Goal: Find specific page/section: Find specific page/section

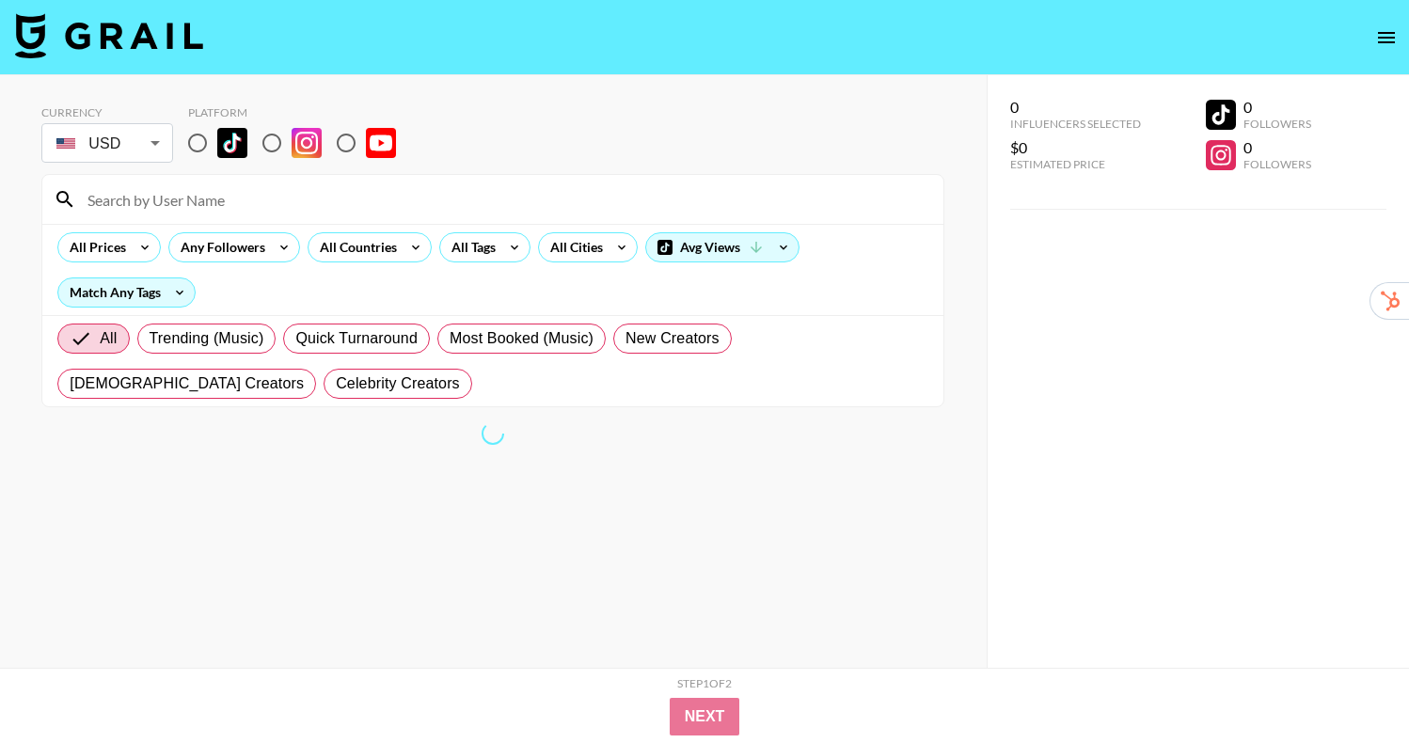
click at [197, 146] on input "radio" at bounding box center [198, 143] width 40 height 40
radio input "true"
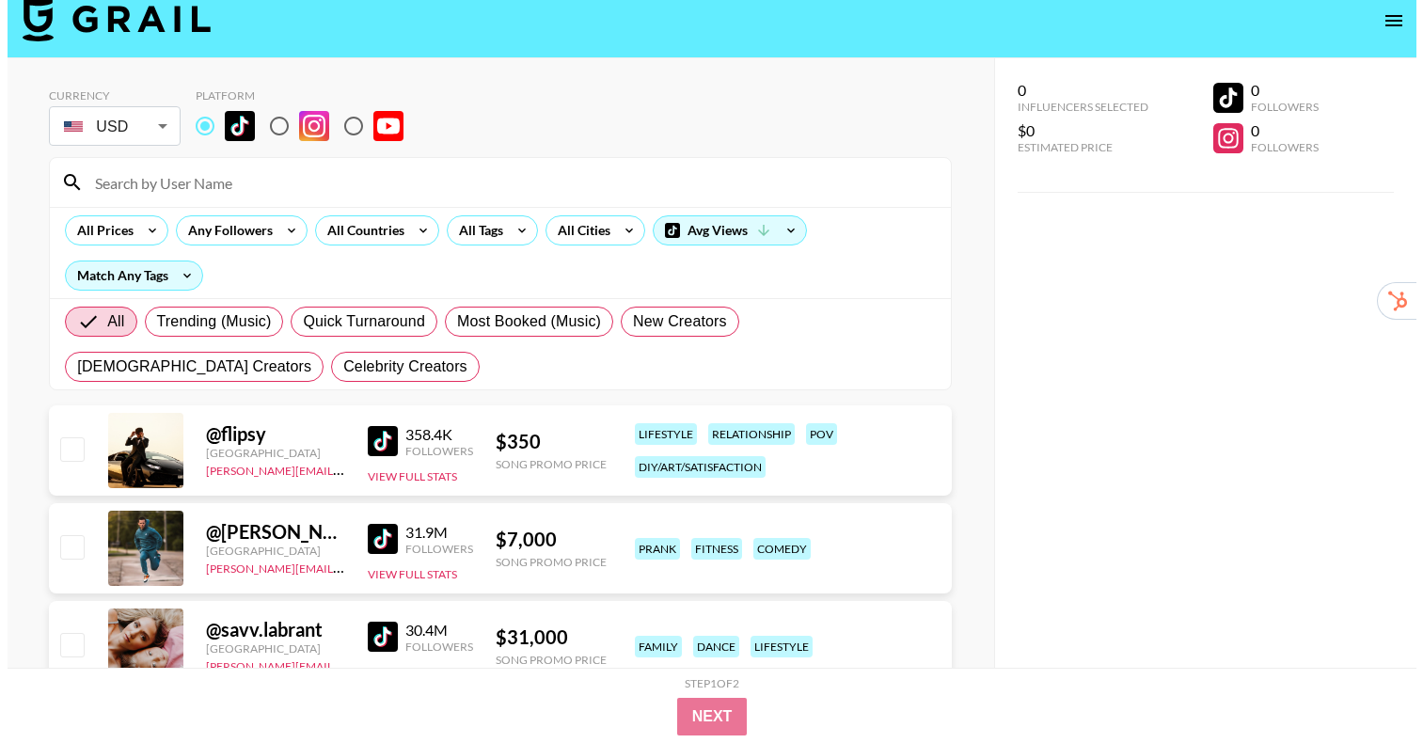
scroll to position [13, 0]
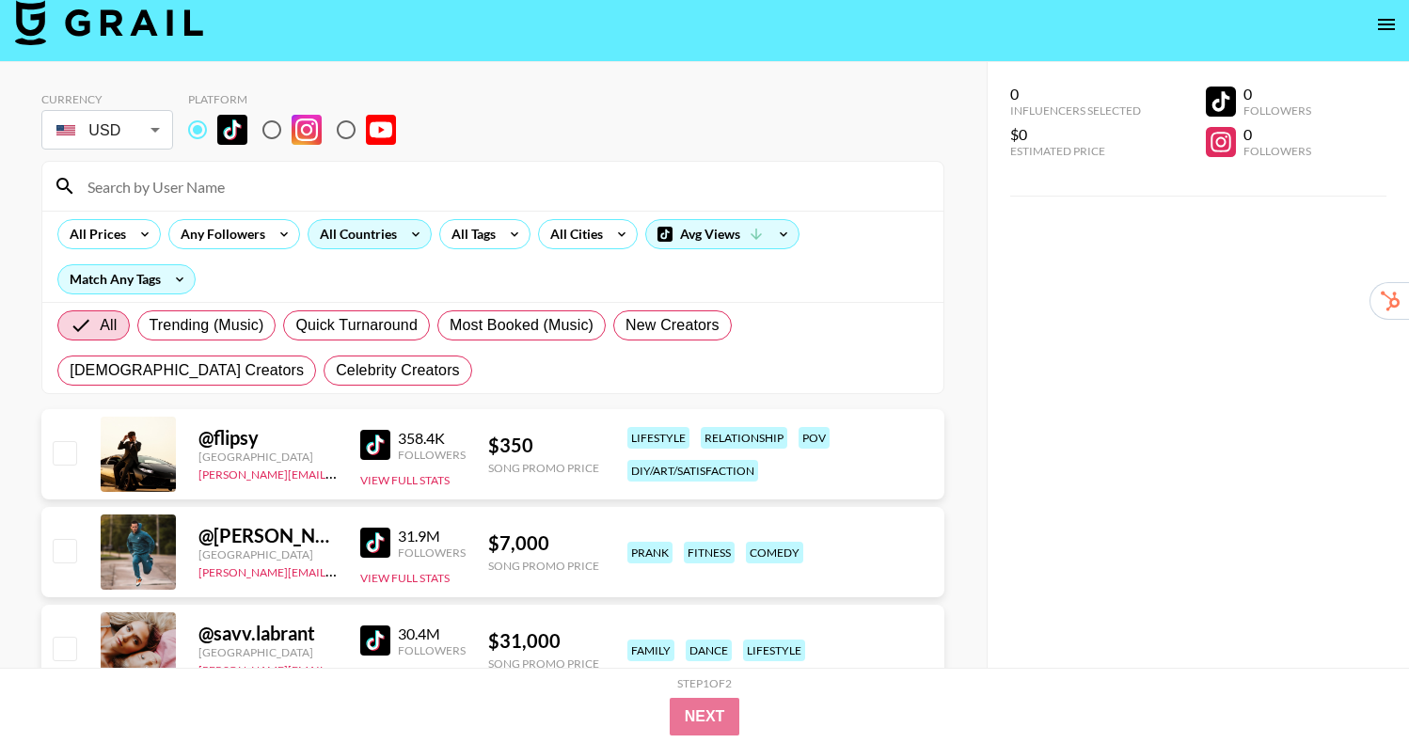
click at [386, 236] on div "All Countries" at bounding box center [355, 234] width 92 height 28
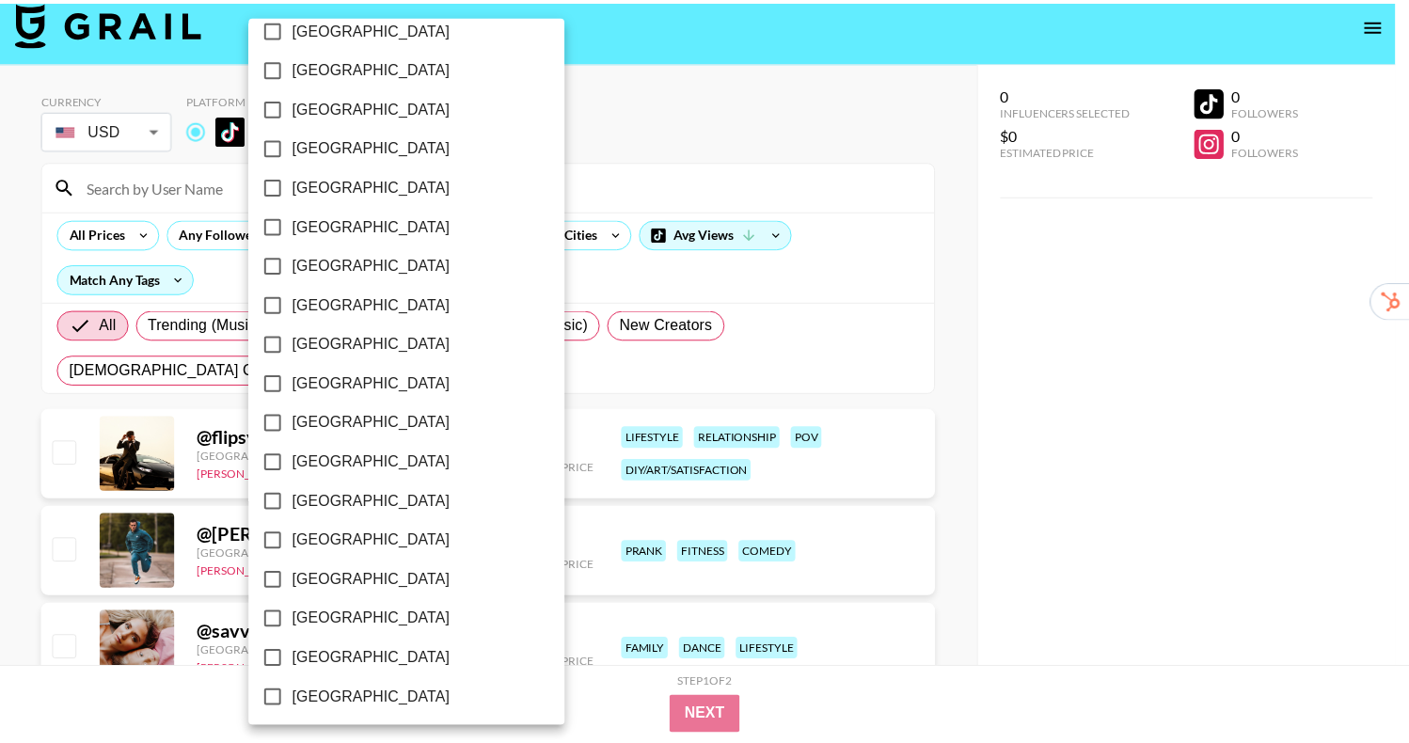
scroll to position [1441, 0]
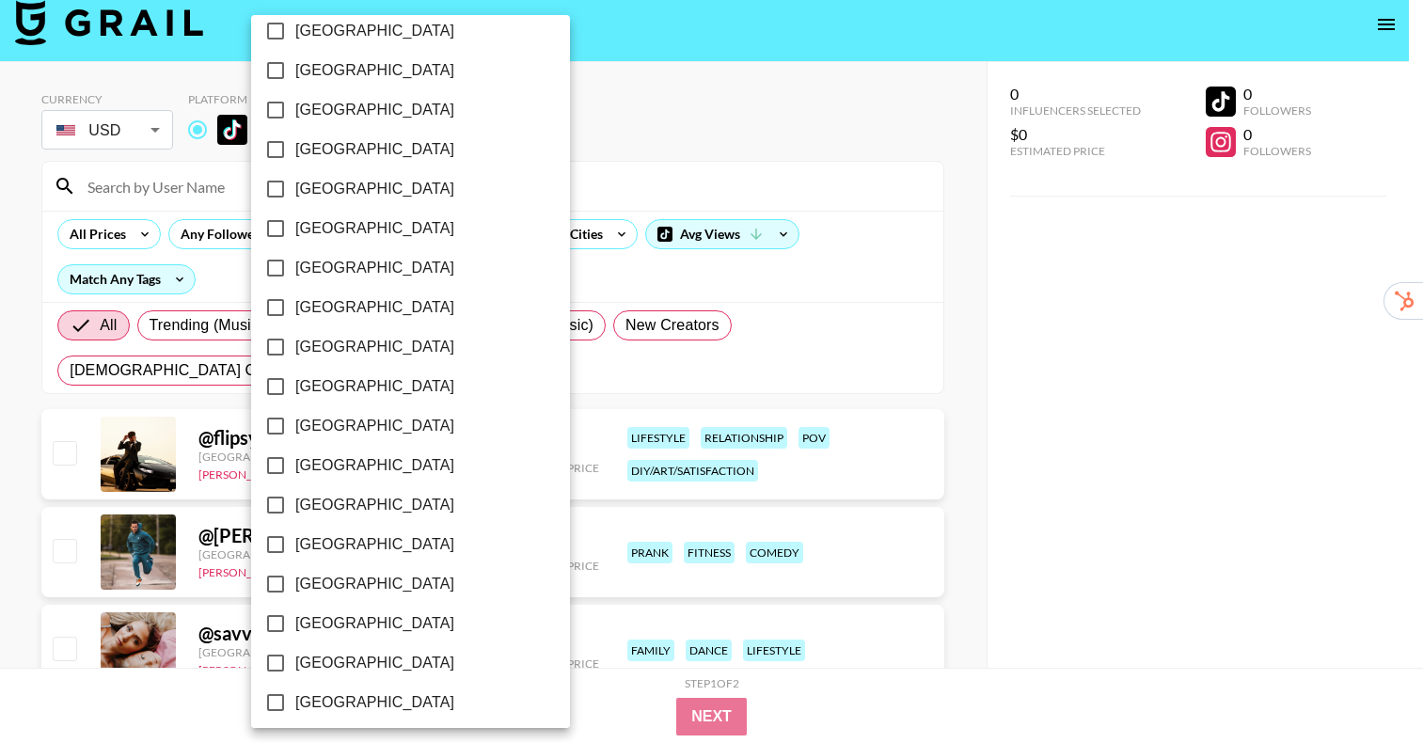
click at [328, 307] on span "[GEOGRAPHIC_DATA]" at bounding box center [374, 307] width 159 height 23
click at [295, 307] on input "[GEOGRAPHIC_DATA]" at bounding box center [276, 308] width 40 height 40
checkbox input "true"
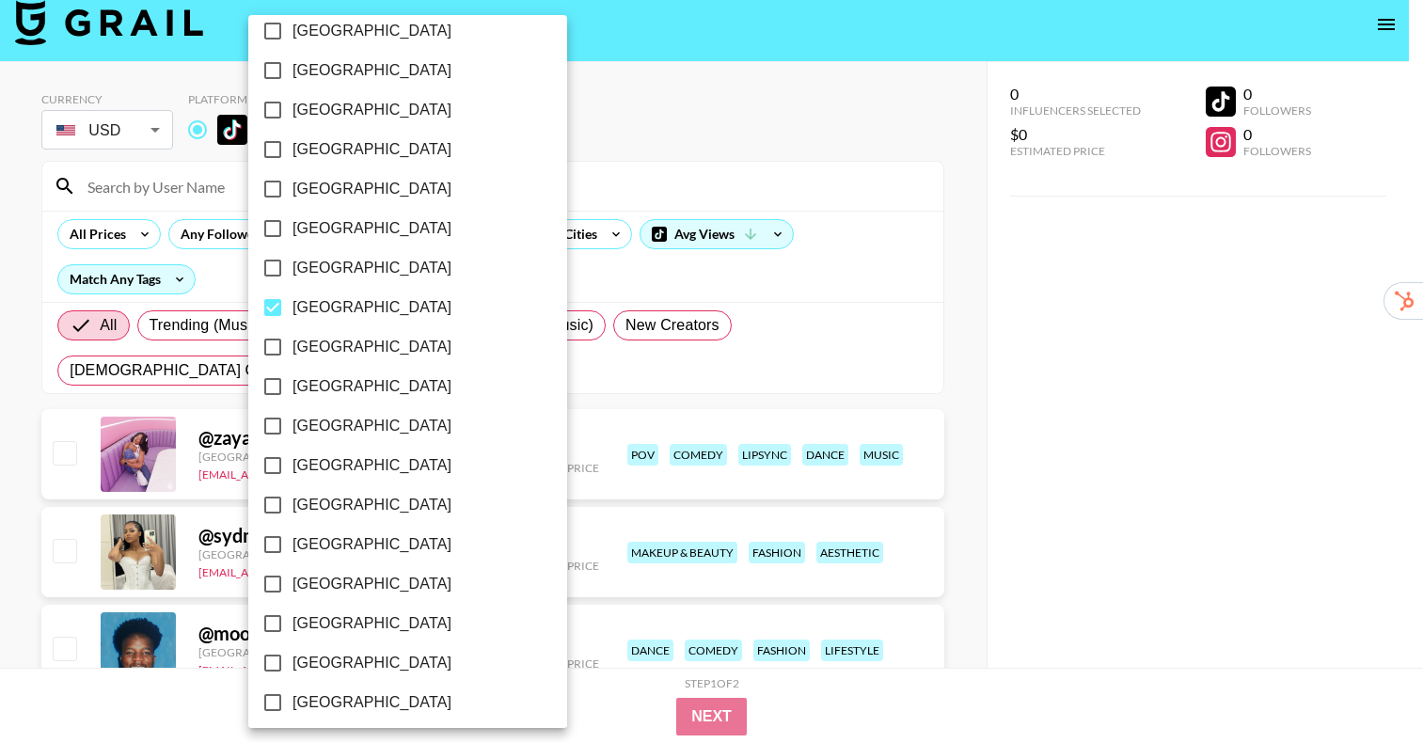
click at [963, 295] on div at bounding box center [711, 371] width 1423 height 743
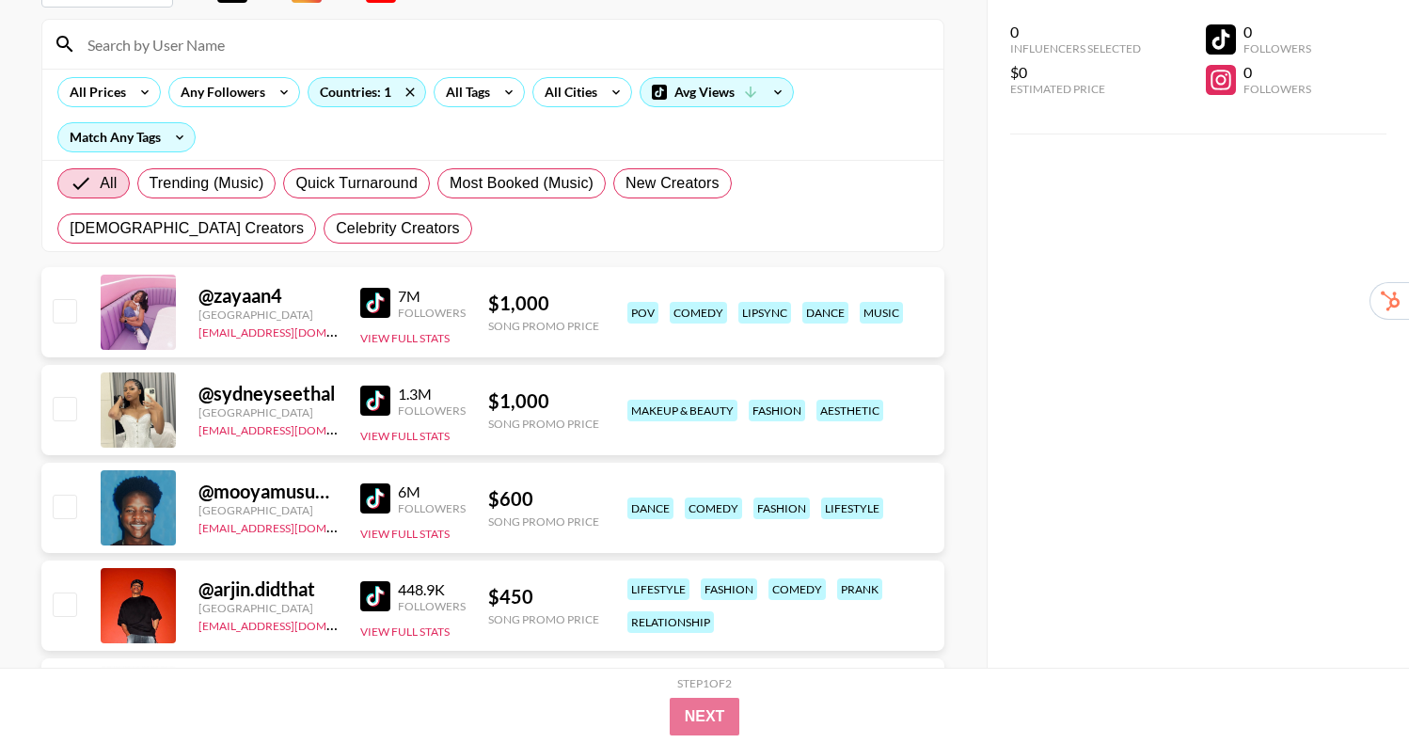
scroll to position [168, 0]
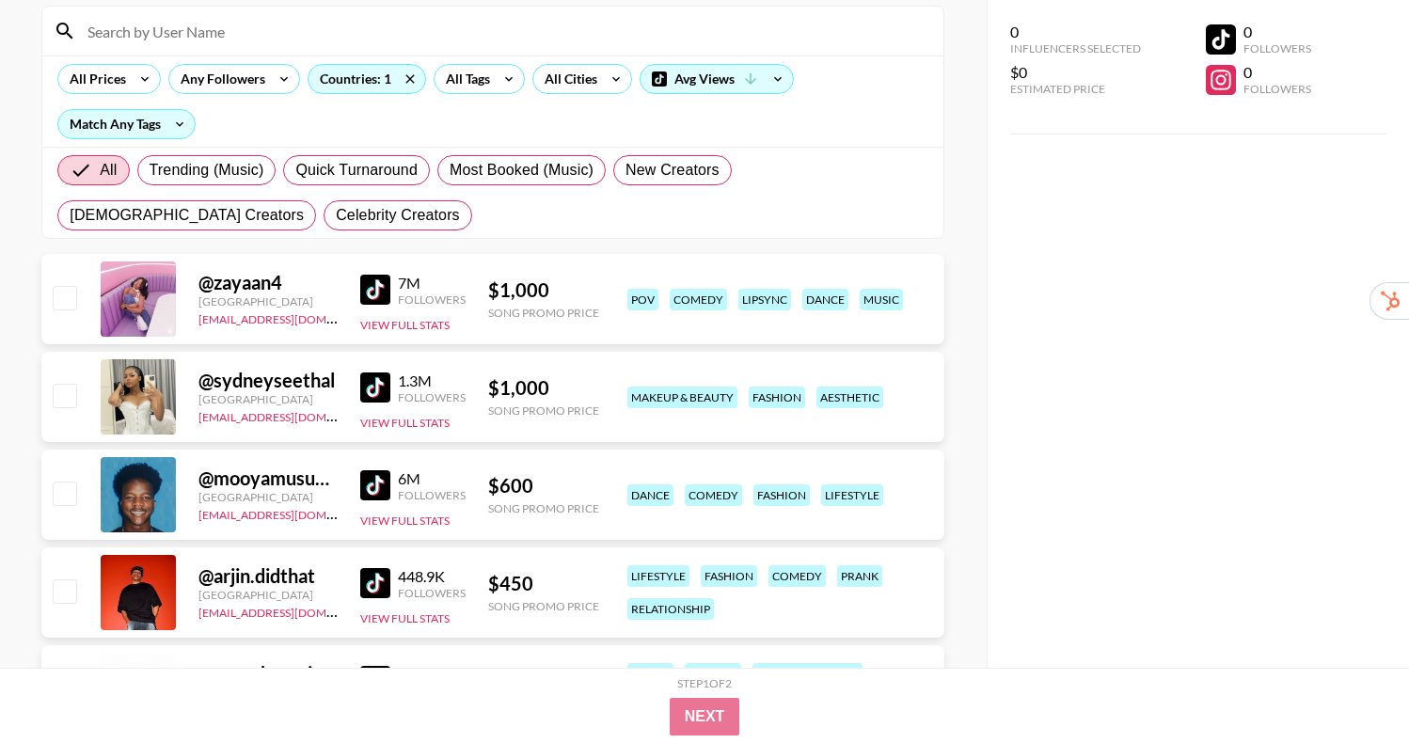
click at [370, 389] on img at bounding box center [375, 388] width 30 height 30
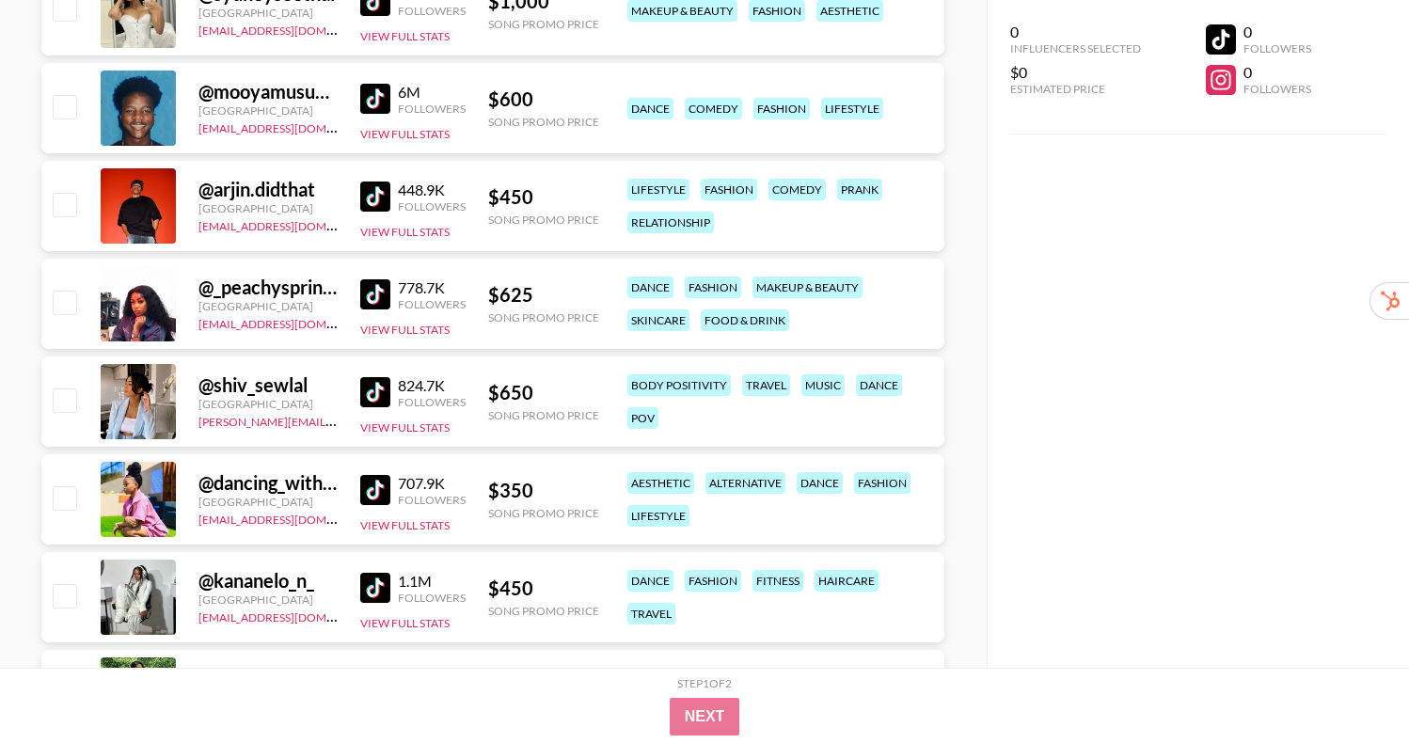
scroll to position [558, 0]
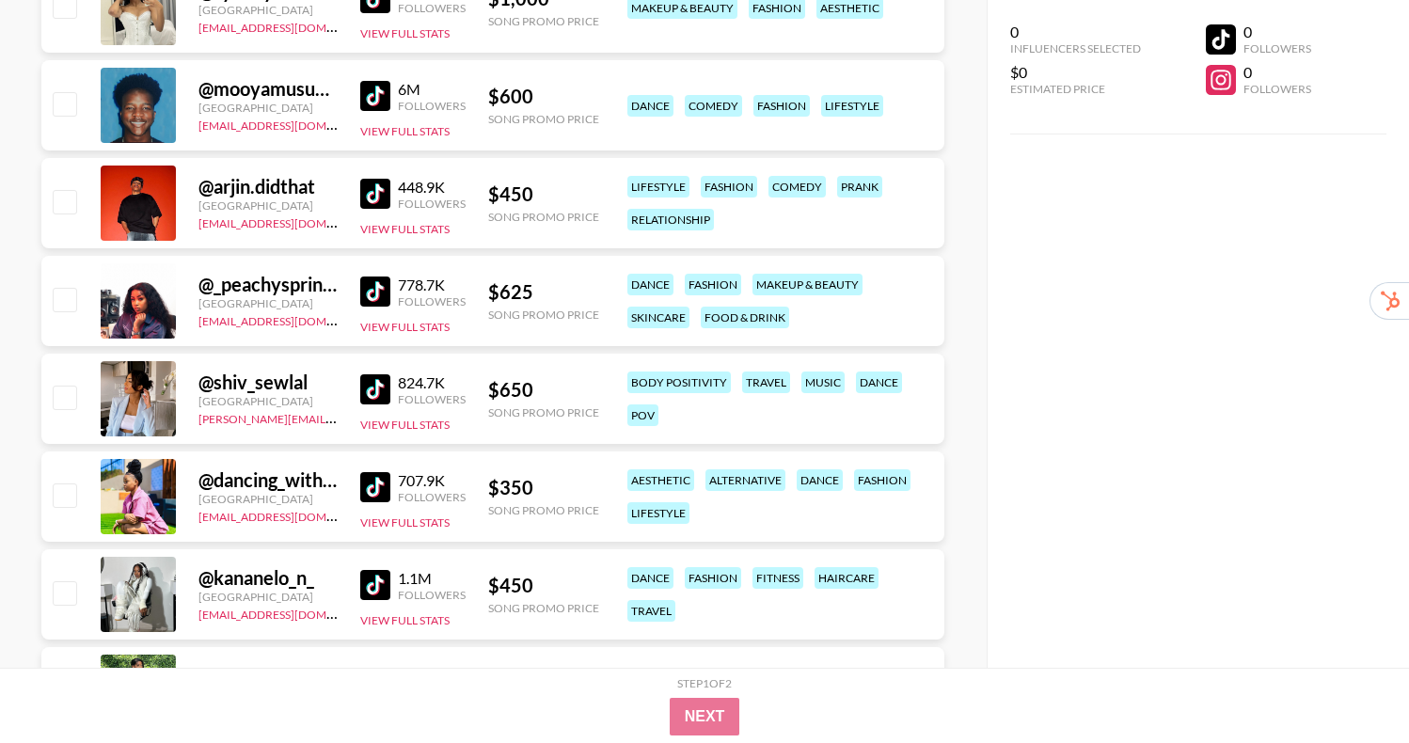
click at [370, 483] on img at bounding box center [375, 487] width 30 height 30
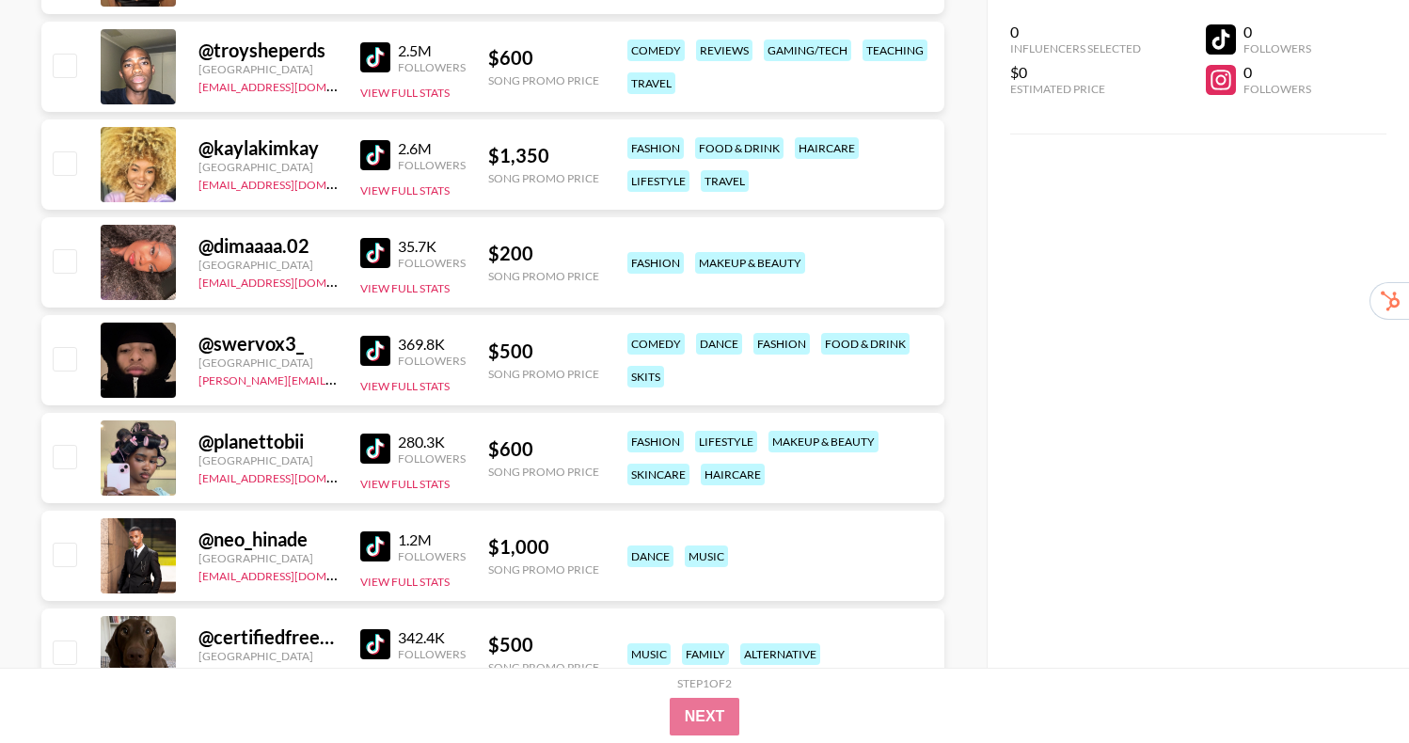
scroll to position [1998, 0]
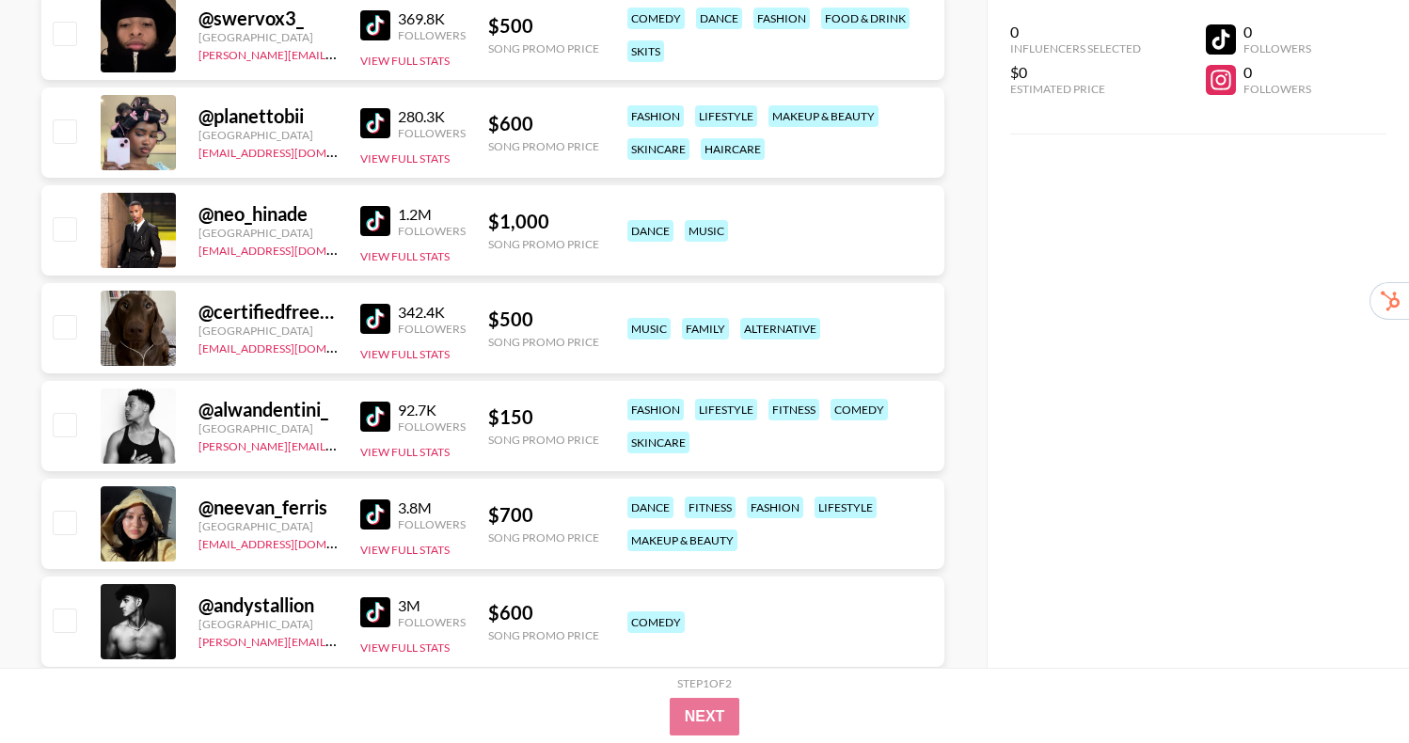
click at [368, 120] on img at bounding box center [375, 123] width 30 height 30
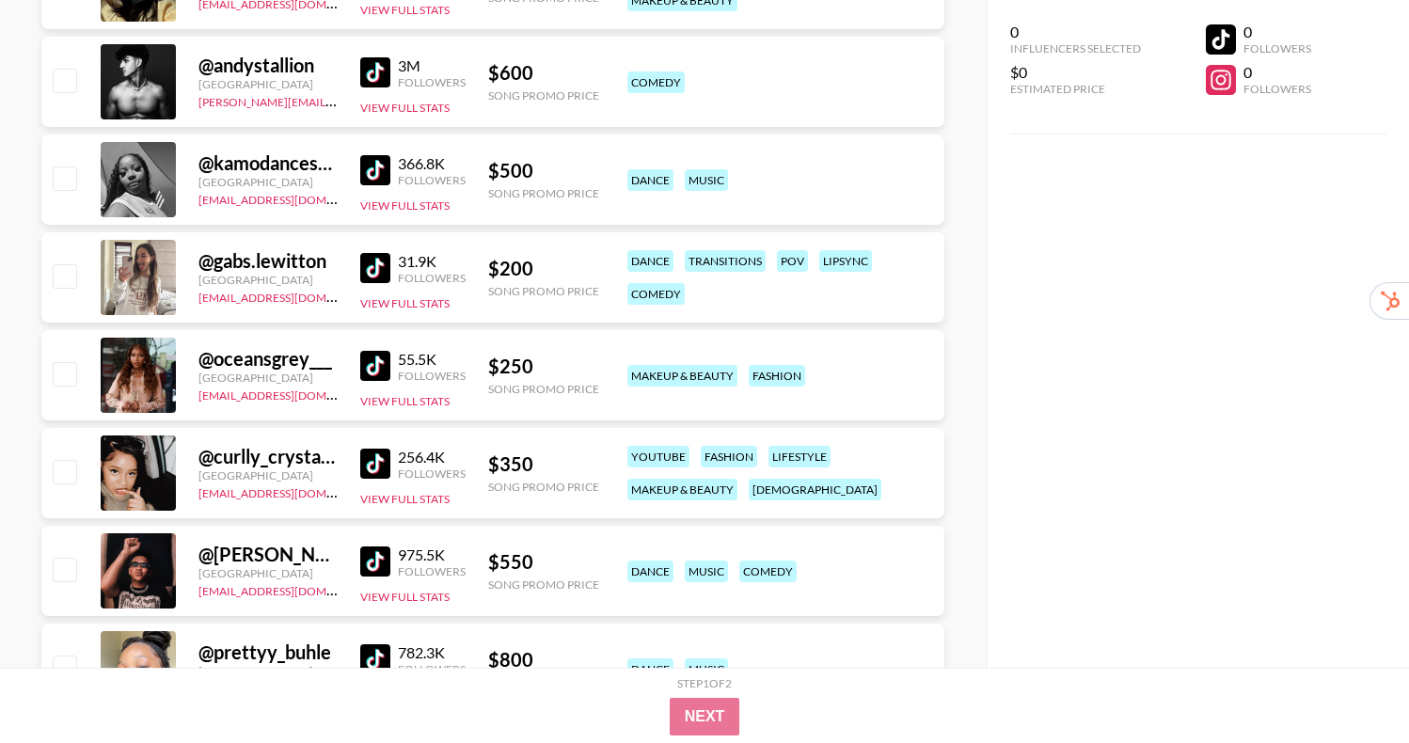
scroll to position [2546, 0]
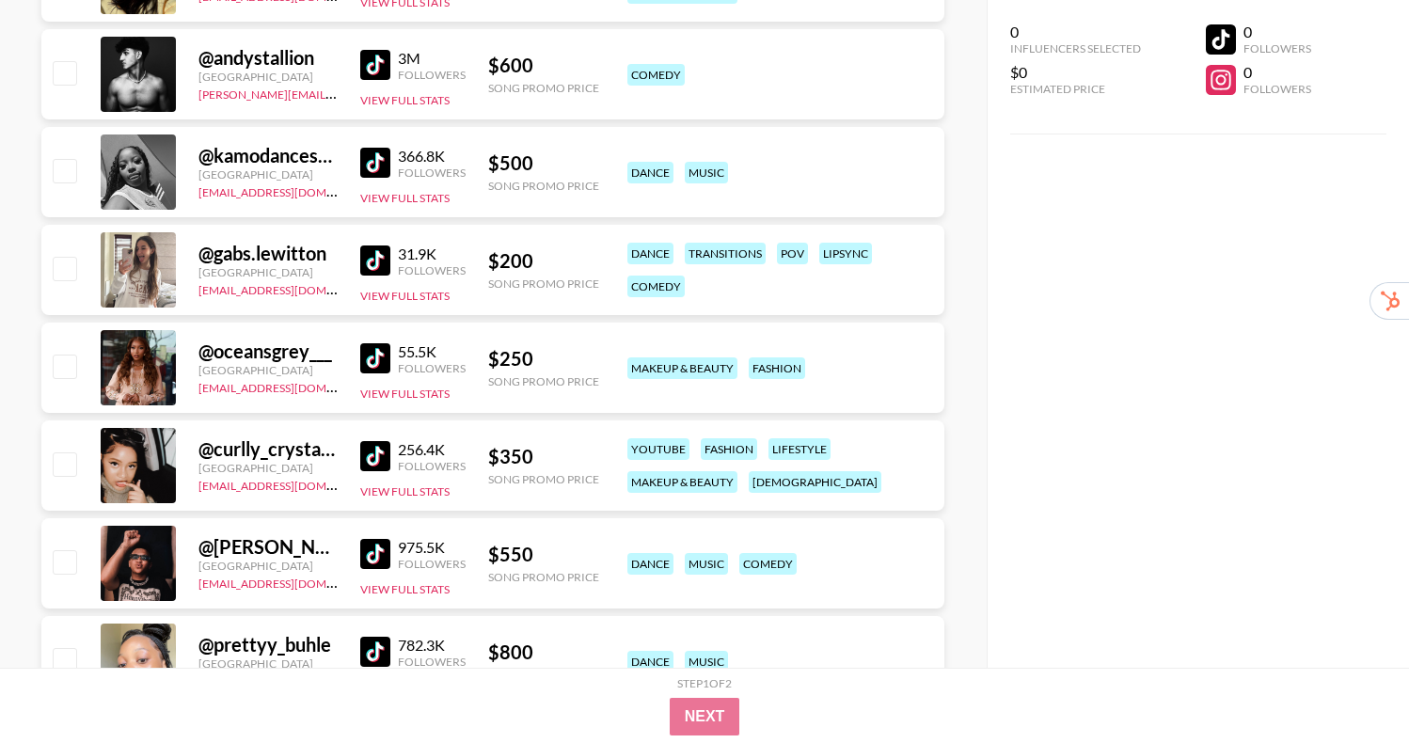
click at [370, 449] on img at bounding box center [375, 456] width 30 height 30
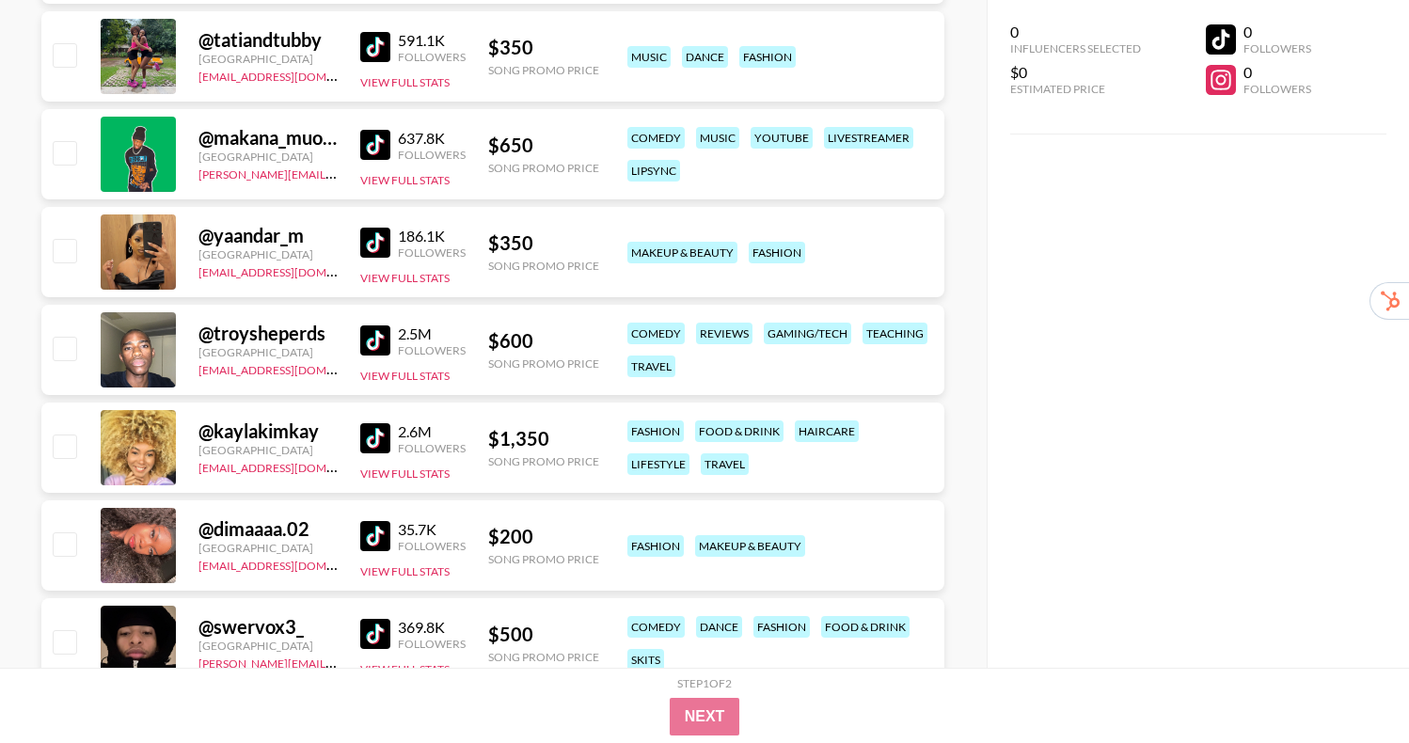
scroll to position [1276, 0]
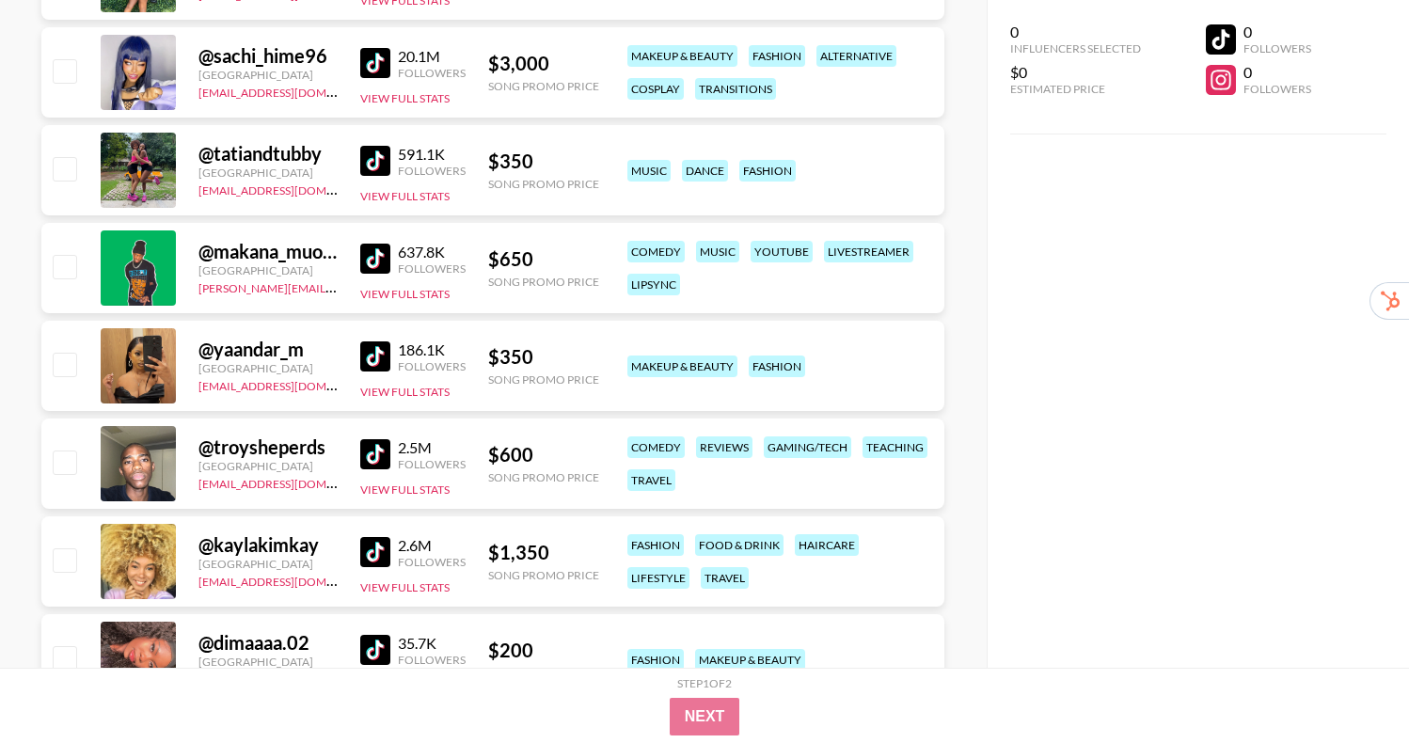
click at [357, 359] on div "@ yaandar_m [GEOGRAPHIC_DATA] [EMAIL_ADDRESS][DOMAIN_NAME] 186.1K Followers Vie…" at bounding box center [492, 366] width 903 height 90
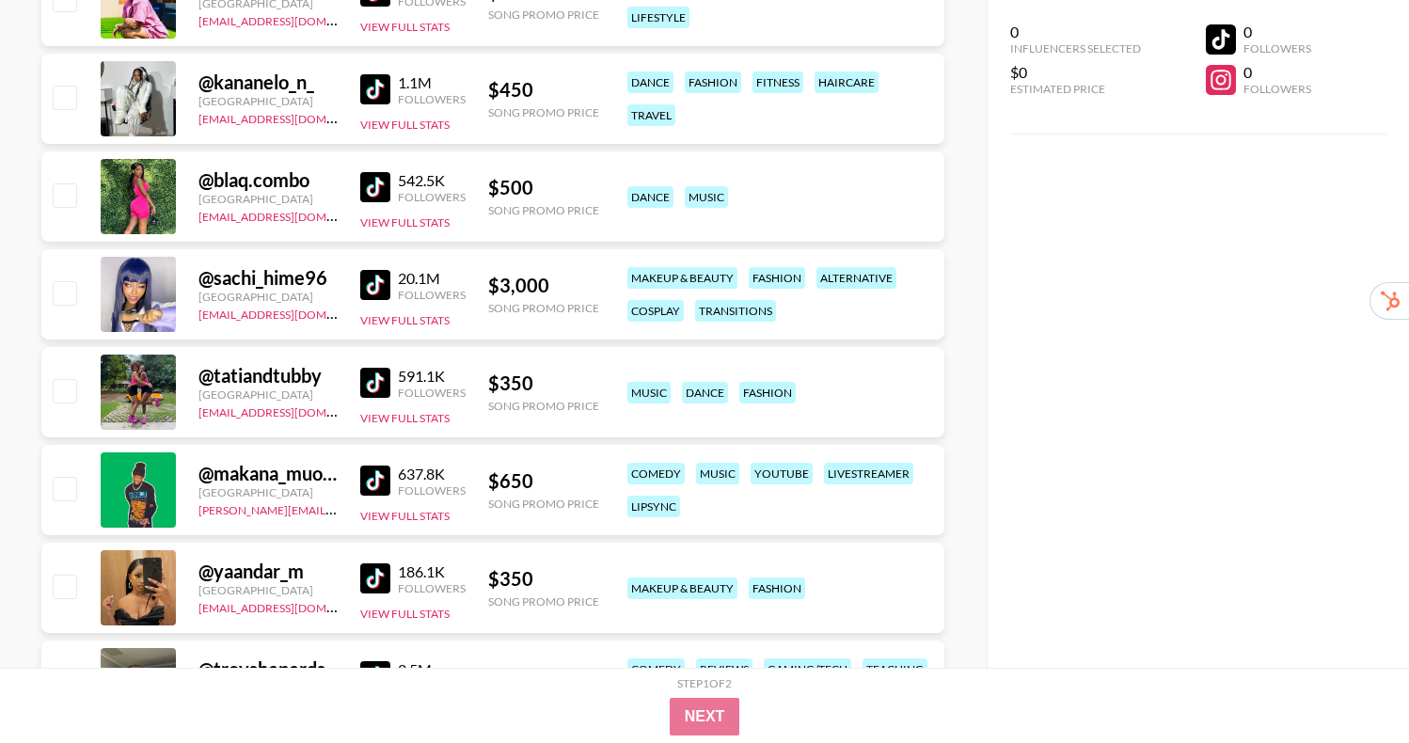
scroll to position [1044, 0]
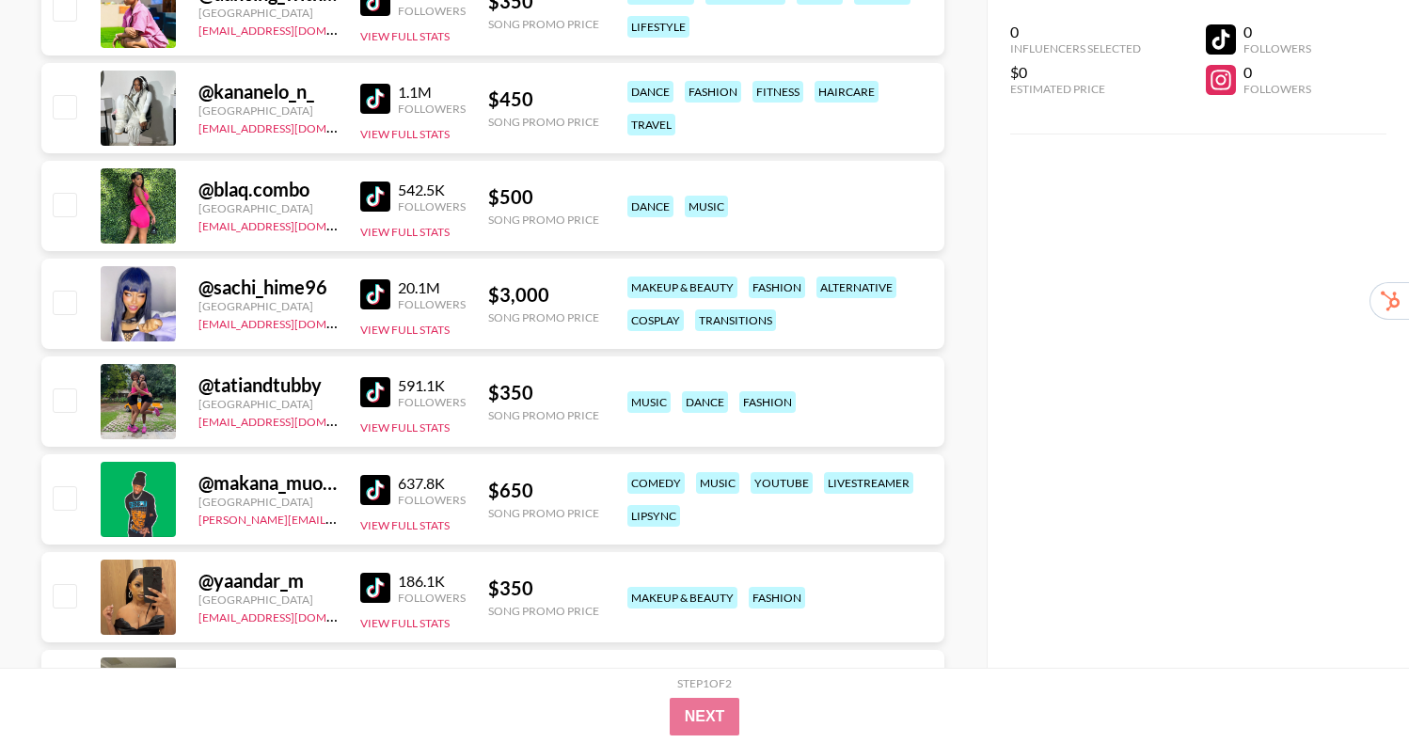
click at [373, 100] on img at bounding box center [375, 99] width 30 height 30
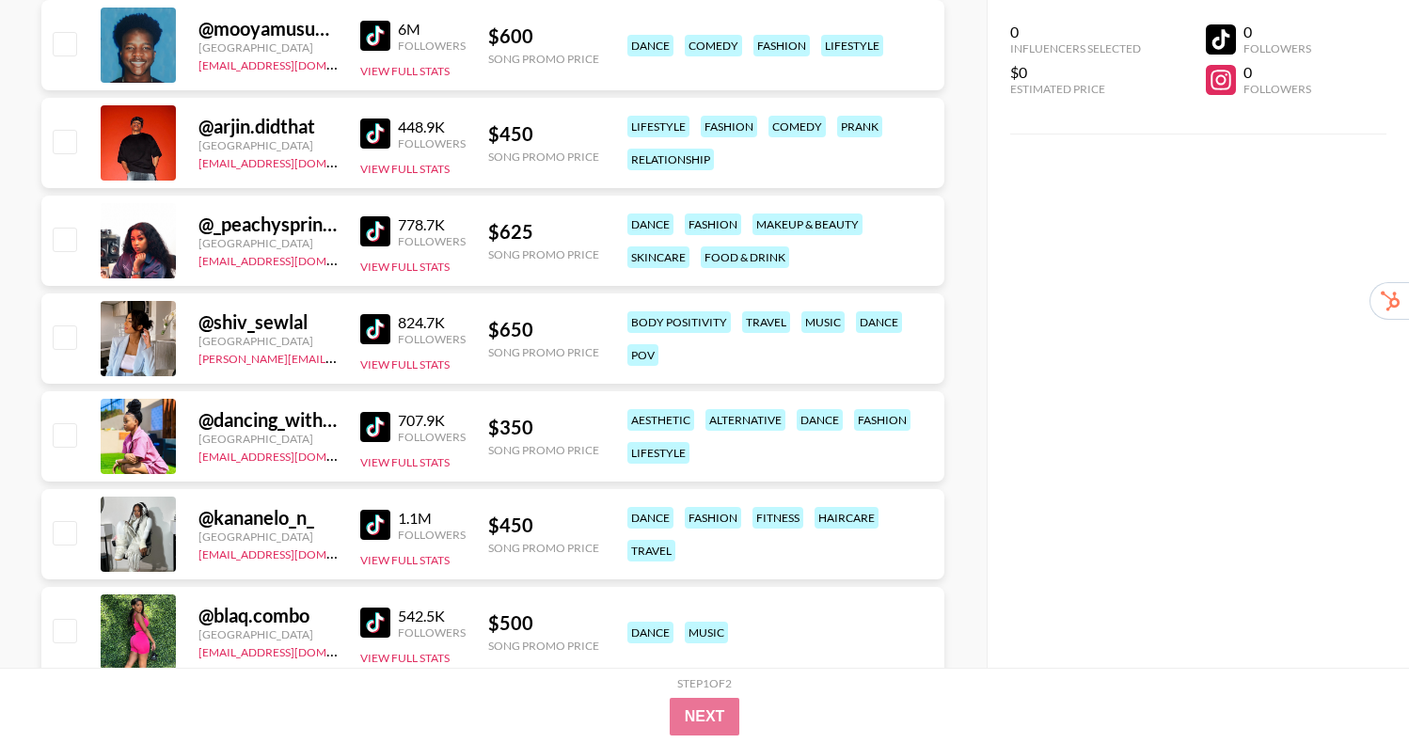
scroll to position [552, 0]
